Goal: Transaction & Acquisition: Purchase product/service

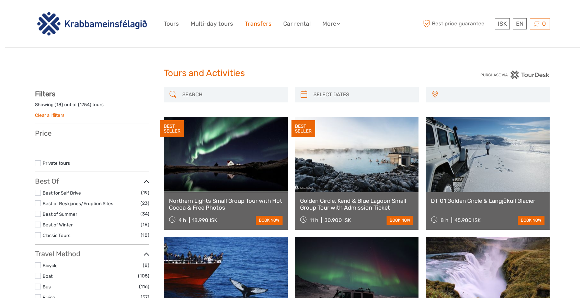
click at [264, 25] on link "Transfers" at bounding box center [258, 24] width 27 height 10
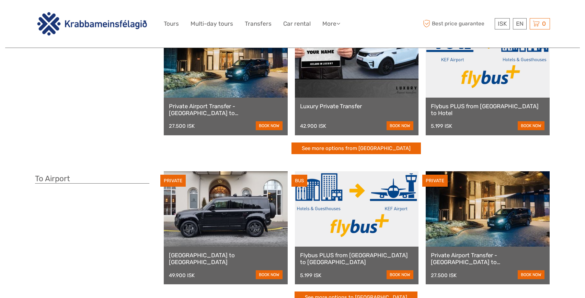
scroll to position [67, 0]
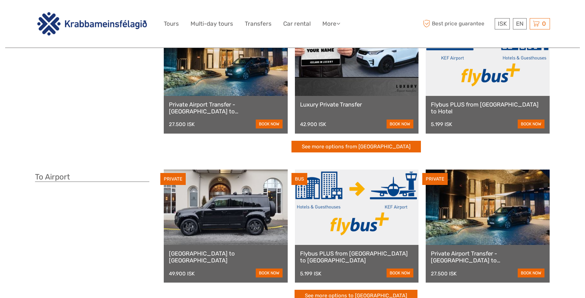
click at [369, 212] on link at bounding box center [357, 207] width 124 height 75
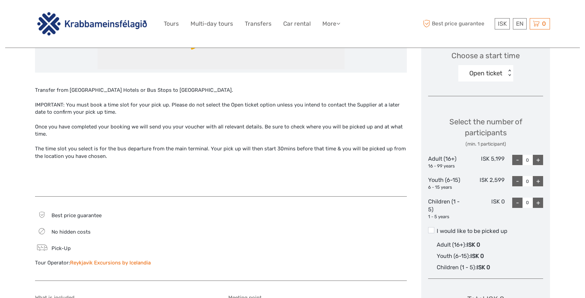
scroll to position [235, 0]
click at [492, 74] on div "Open ticket" at bounding box center [485, 73] width 33 height 9
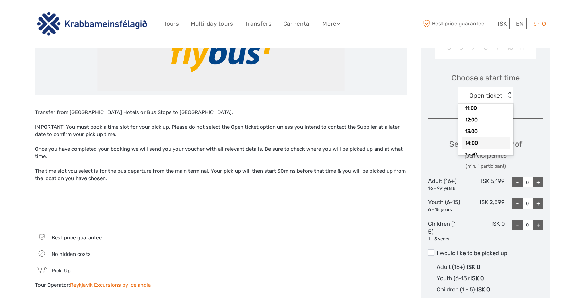
scroll to position [19, 0]
click at [474, 131] on div "13:00" at bounding box center [485, 132] width 48 height 12
click at [534, 184] on div "+" at bounding box center [537, 182] width 10 height 10
type input "1"
click at [434, 255] on label "I would like to be picked up" at bounding box center [485, 254] width 115 height 8
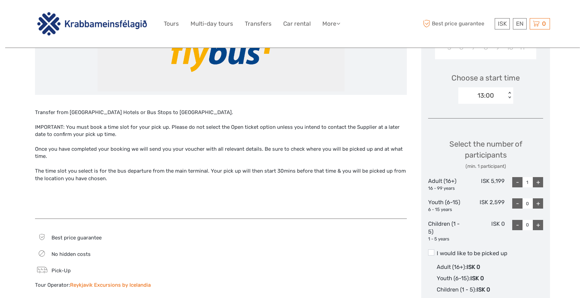
click at [436, 251] on input "I would like to be picked up" at bounding box center [436, 251] width 0 height 0
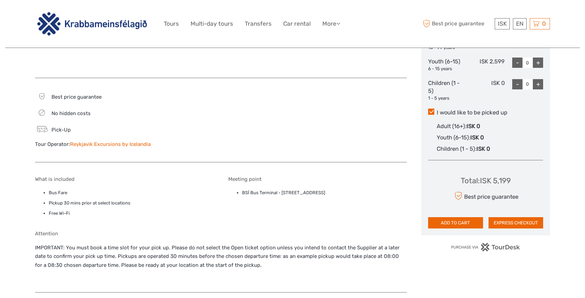
scroll to position [354, 0]
click at [451, 223] on button "ADD TO CART" at bounding box center [455, 223] width 55 height 12
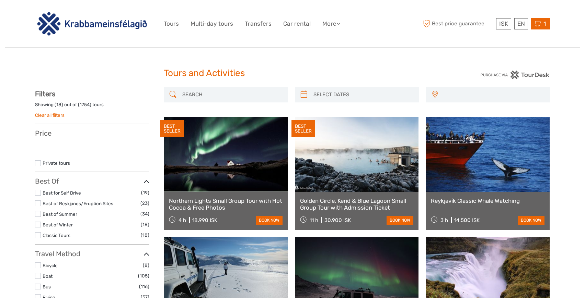
click at [540, 24] on icon at bounding box center [537, 24] width 7 height 9
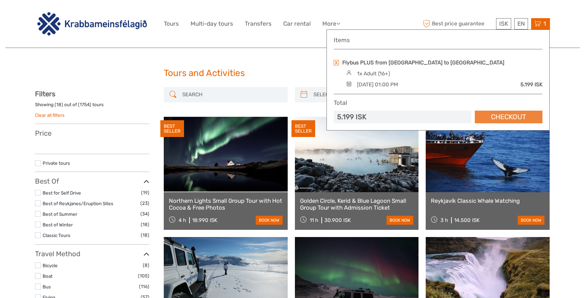
click at [497, 115] on link "Checkout" at bounding box center [508, 117] width 68 height 13
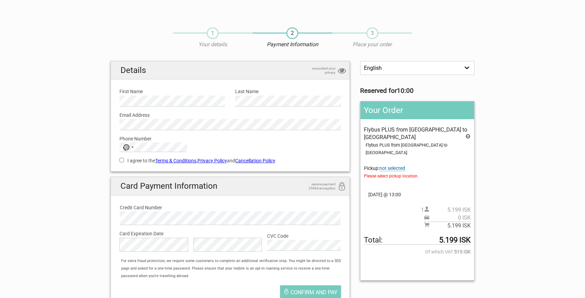
click at [167, 107] on div "Email Address Please provide us with a valid email address." at bounding box center [230, 119] width 232 height 24
click at [131, 145] on div "No country selected" at bounding box center [128, 147] width 16 height 9
type input "swe"
click at [141, 170] on span "Sweden" at bounding box center [155, 170] width 46 height 8
click at [120, 162] on input "I agree to the Terms & Conditions , Privacy Policy and Cancellation Policy" at bounding box center [121, 160] width 4 height 4
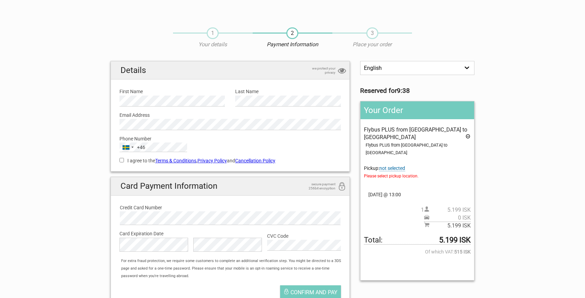
checkbox input "true"
click at [390, 166] on span "not selected" at bounding box center [392, 169] width 26 height 6
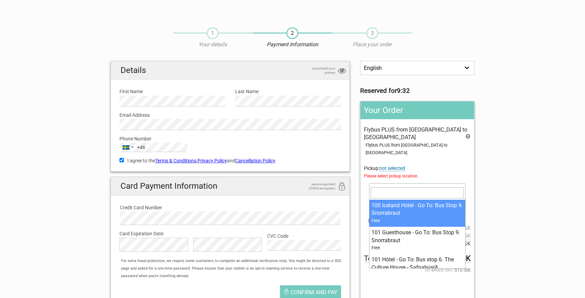
click at [405, 184] on span at bounding box center [417, 189] width 96 height 10
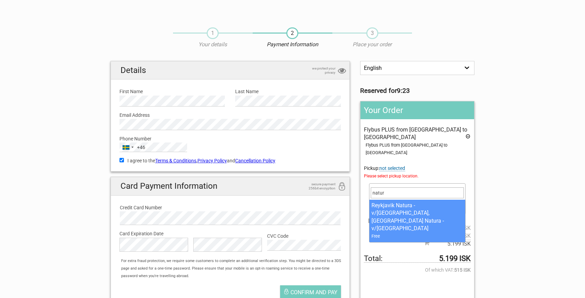
type input "natur"
select select "1093395"
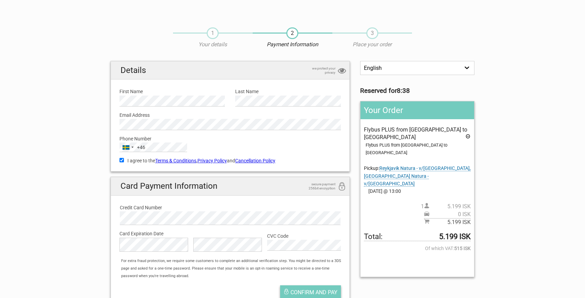
click at [322, 290] on span "Confirm and pay" at bounding box center [313, 293] width 47 height 7
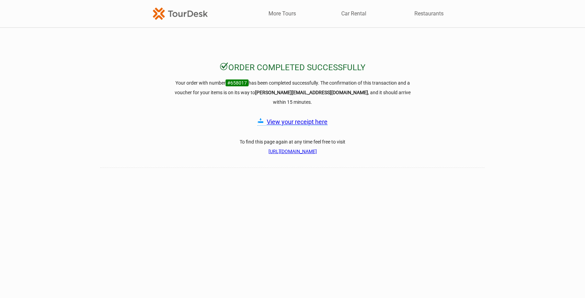
click at [307, 118] on link "View your receipt here" at bounding box center [297, 121] width 61 height 7
